Goal: Find specific page/section: Find specific page/section

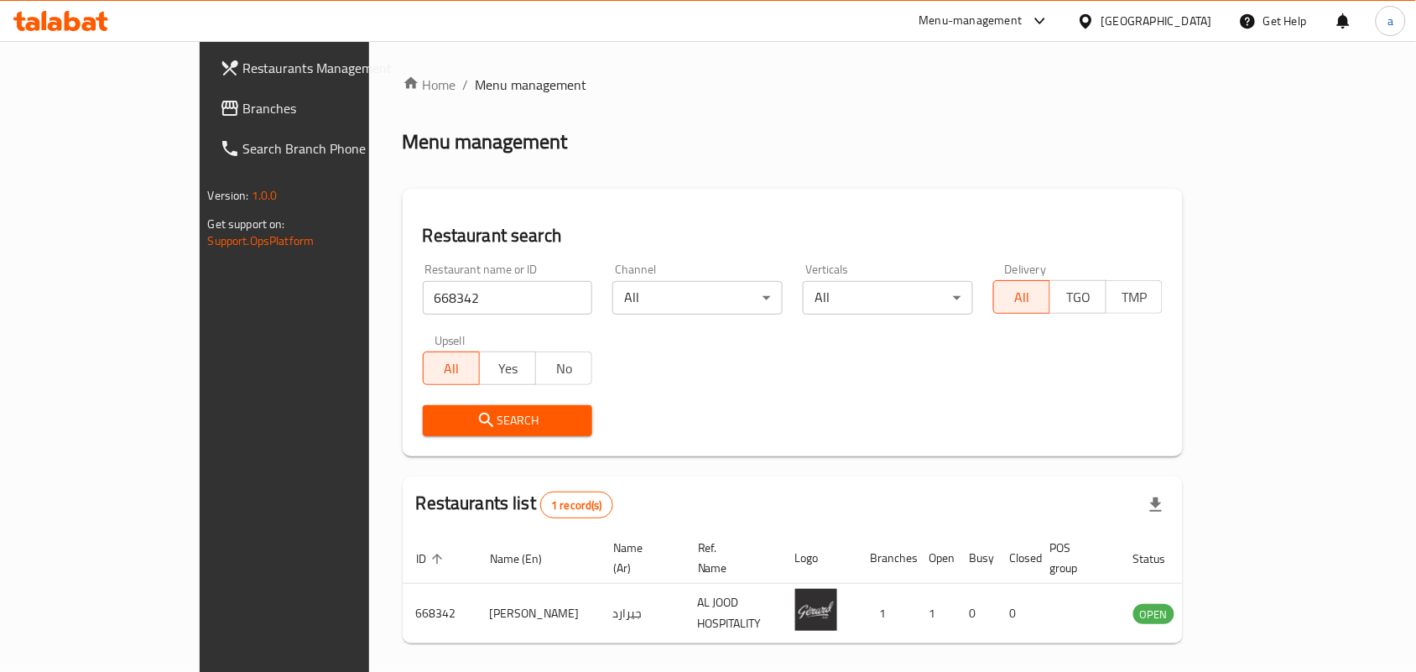
click at [1129, 13] on div "[GEOGRAPHIC_DATA]" at bounding box center [1157, 21] width 111 height 18
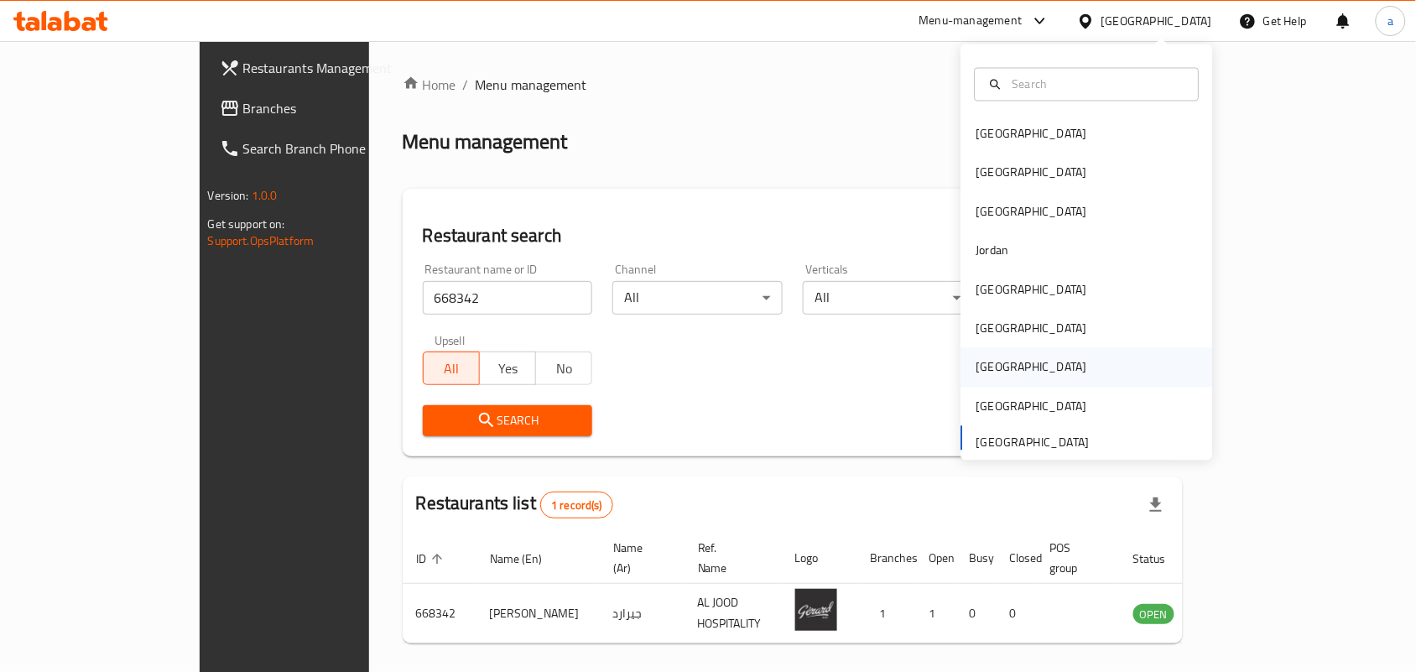
click at [991, 375] on div "[GEOGRAPHIC_DATA]" at bounding box center [1032, 367] width 138 height 39
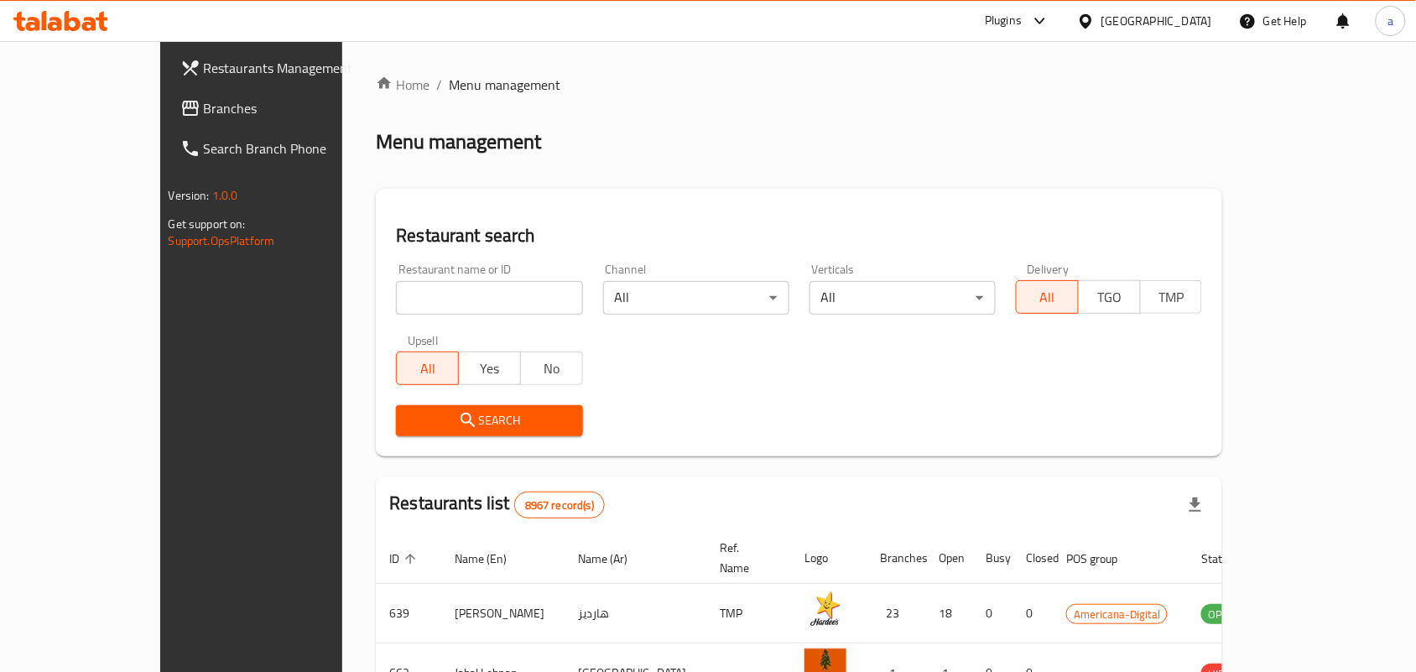
drag, startPoint x: 119, startPoint y: 99, endPoint x: 14, endPoint y: 119, distance: 106.8
click at [204, 99] on span "Branches" at bounding box center [294, 108] width 180 height 20
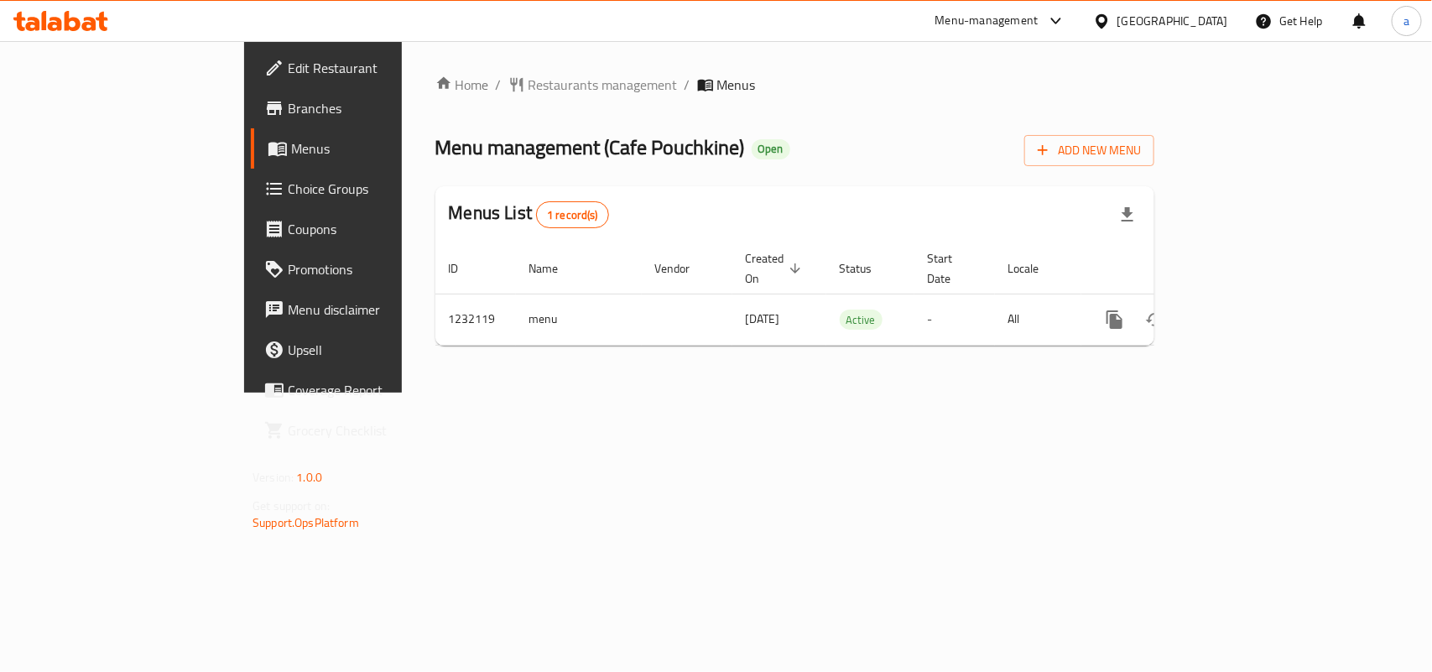
click at [435, 97] on div "Home / Restaurants management / Menus Menu management ( Cafe Pouchkine ) Open A…" at bounding box center [794, 217] width 719 height 284
click at [529, 90] on span "Restaurants management" at bounding box center [603, 85] width 149 height 20
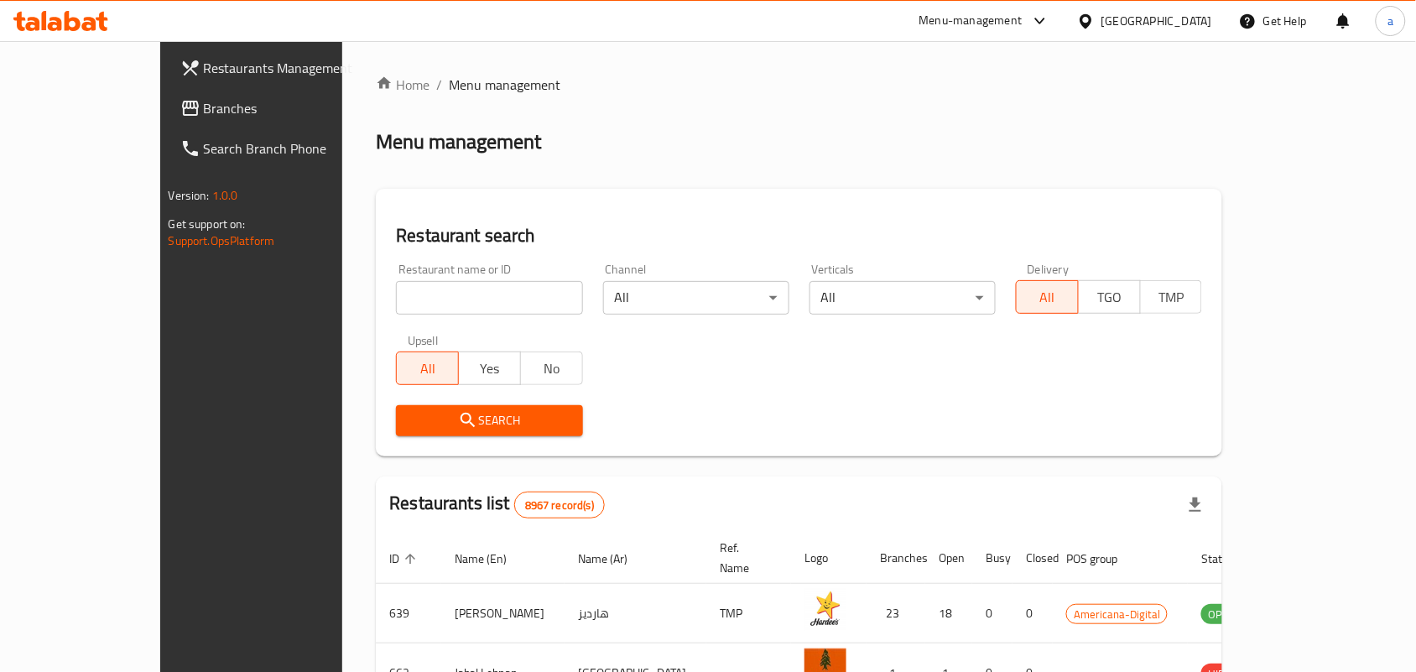
click at [464, 292] on input "search" at bounding box center [489, 298] width 186 height 34
paste input "677655"
type input "677655"
click button "Search" at bounding box center [489, 420] width 186 height 31
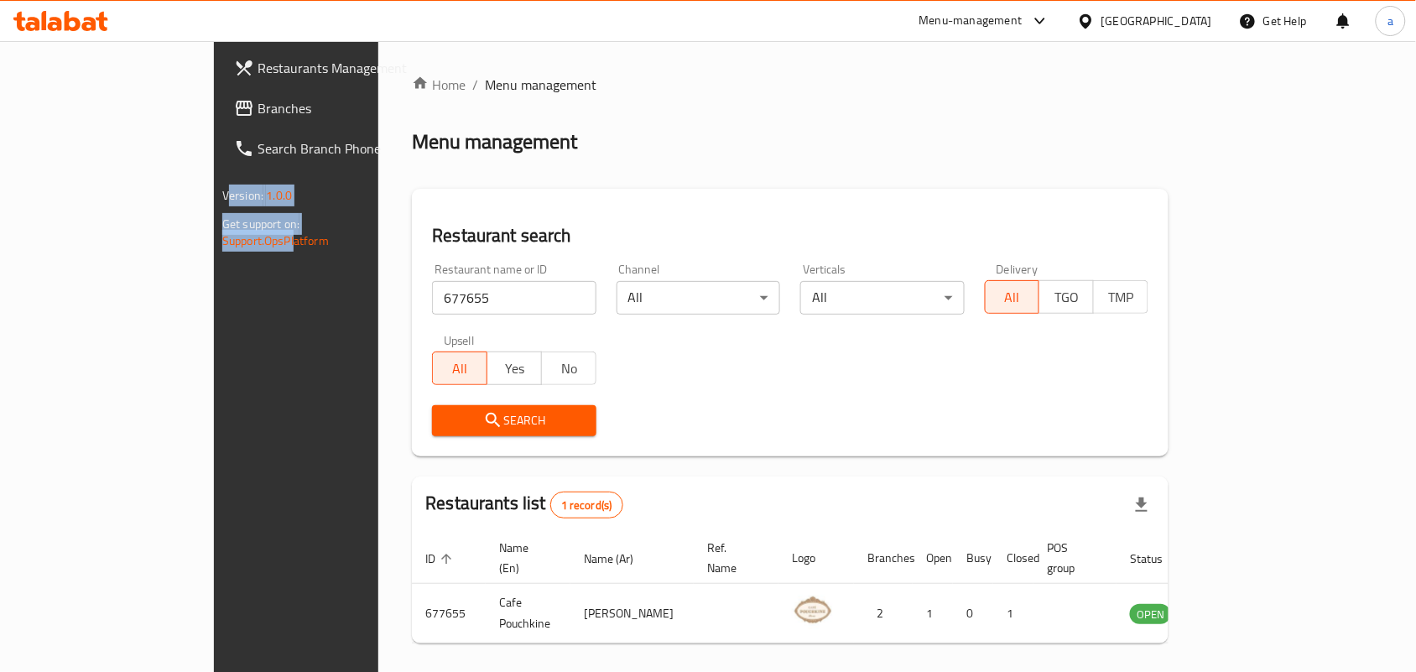
drag, startPoint x: 81, startPoint y: 353, endPoint x: -242, endPoint y: 388, distance: 324.9
click at [0, 388] on html "​ Menu-management Qatar Get Help a Restaurants Management Branches Search Branc…" at bounding box center [708, 336] width 1416 height 672
click at [214, 353] on div "Restaurants Management Branches Search Branch Phone Version: 1.0.0 Get support …" at bounding box center [332, 377] width 237 height 672
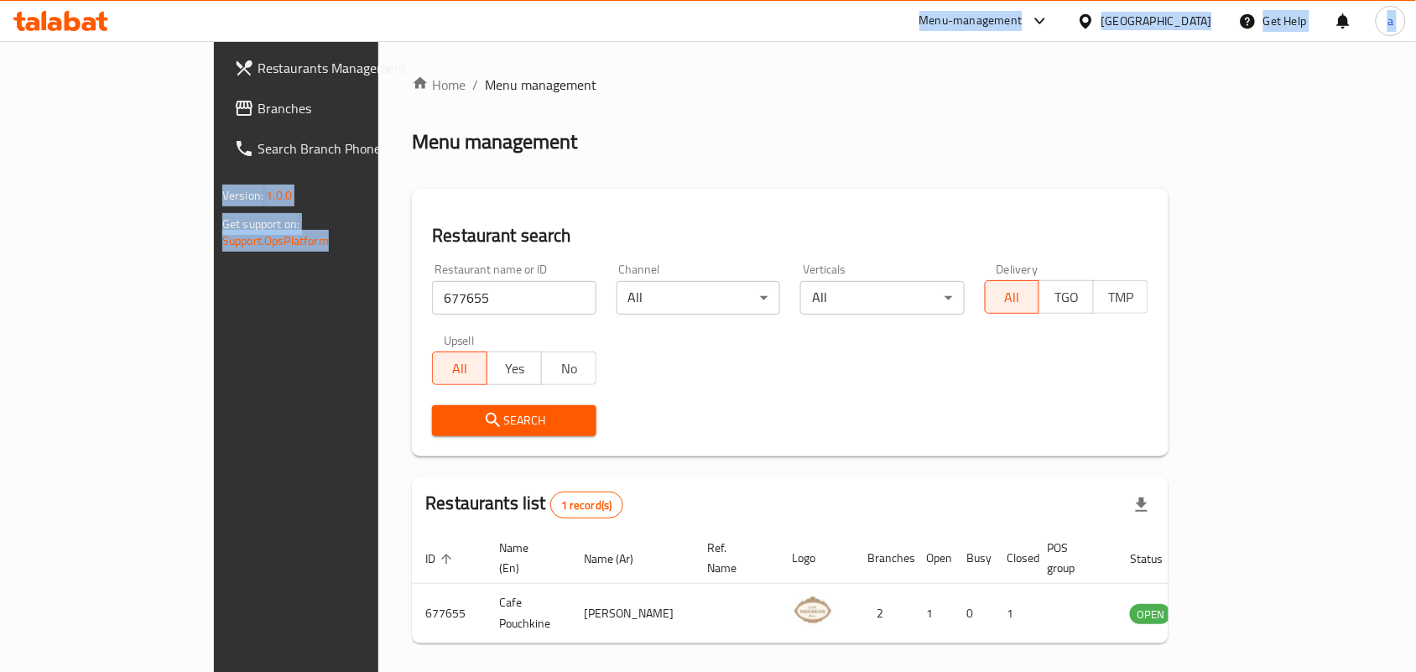
drag, startPoint x: 122, startPoint y: 456, endPoint x: 40, endPoint y: 14, distance: 448.9
click at [40, 41] on div "​ Menu-management Qatar Get Help a Restaurants Management Branches Search Branc…" at bounding box center [708, 356] width 1416 height 631
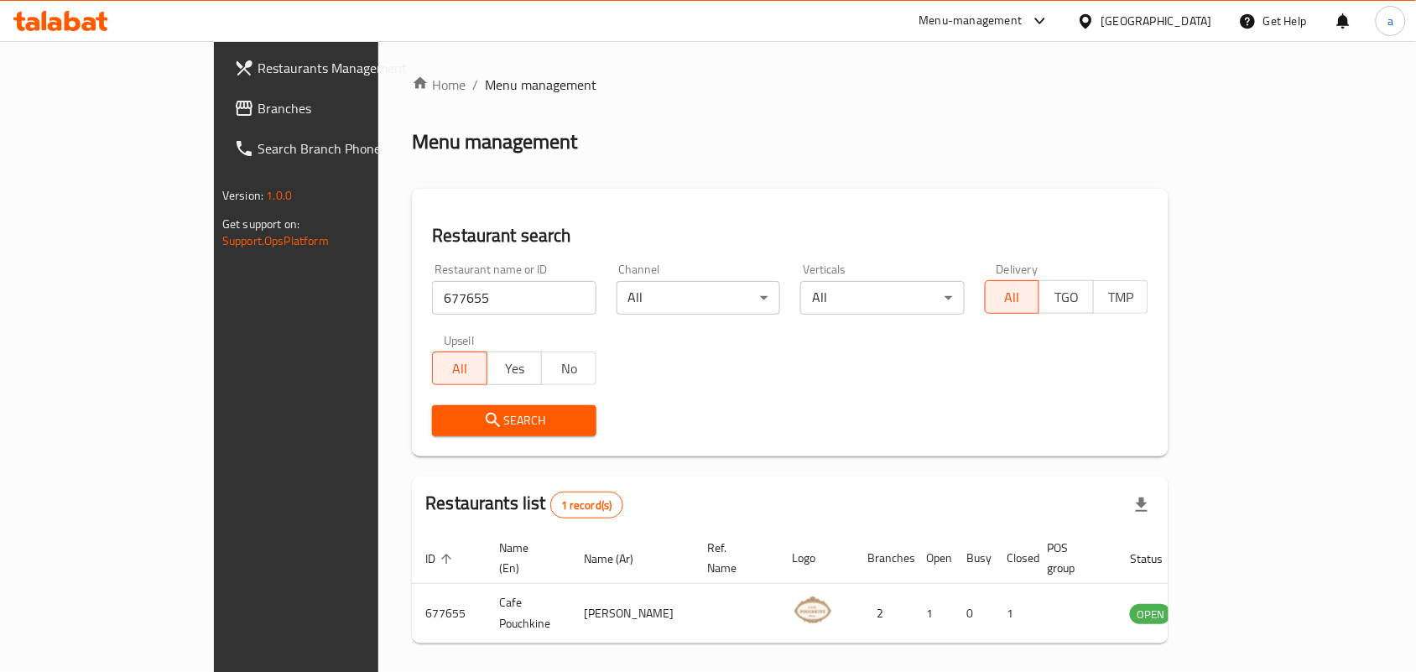
click at [566, 101] on div "Home / Menu management Menu management Restaurant search Restaurant name or ID …" at bounding box center [790, 388] width 757 height 626
